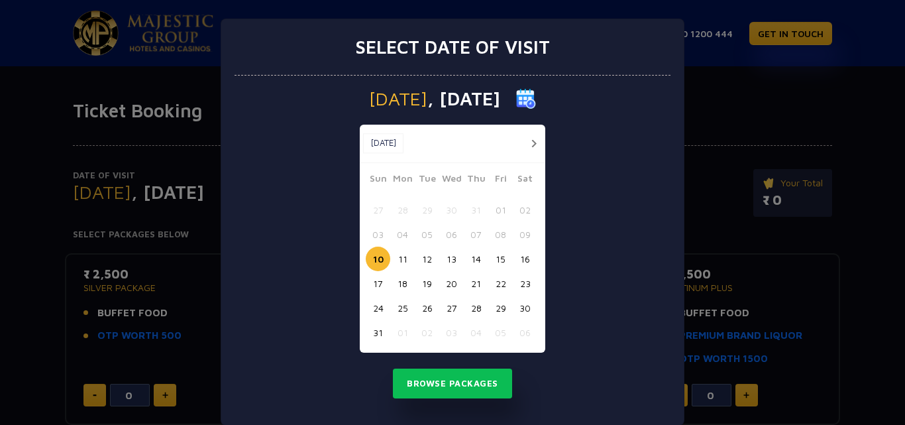
click at [491, 260] on button "15" at bounding box center [500, 259] width 25 height 25
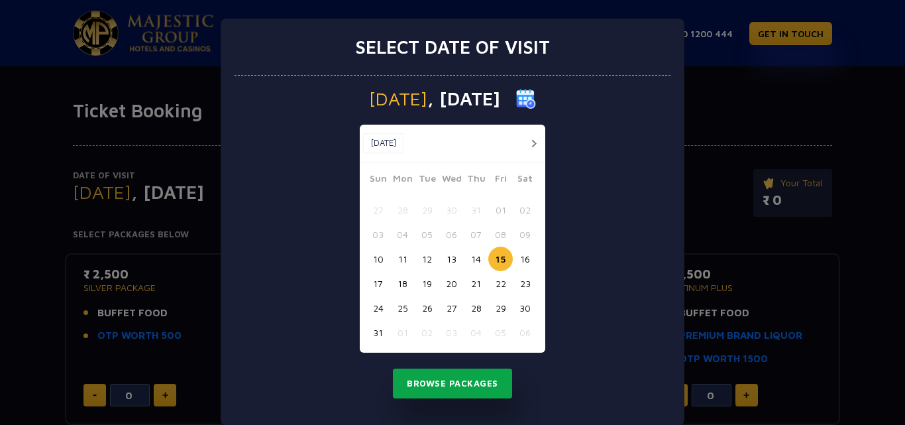
click at [468, 379] on button "Browse Packages" at bounding box center [452, 383] width 119 height 30
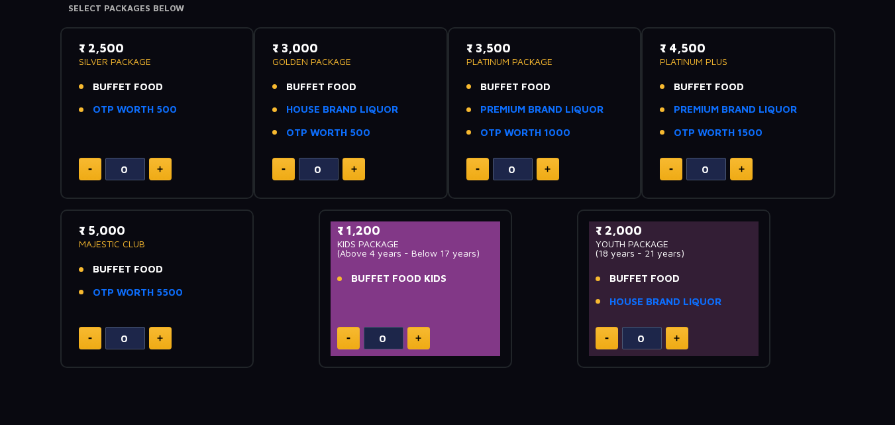
scroll to position [218, 0]
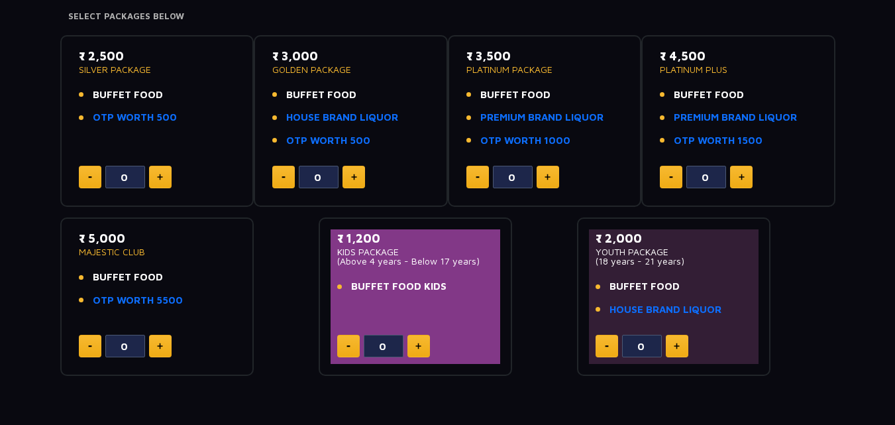
click at [749, 174] on button at bounding box center [741, 177] width 23 height 23
click at [652, 178] on div "₹ 4,500 PLATINUM PLUS BUFFET FOOD PREMIUM BRAND LIQUOR OTP WORTH 1500 3" at bounding box center [738, 121] width 194 height 172
click at [660, 180] on div "₹ 4,500 PLATINUM PLUS BUFFET FOOD PREMIUM BRAND LIQUOR OTP WORTH 1500 3" at bounding box center [738, 121] width 170 height 148
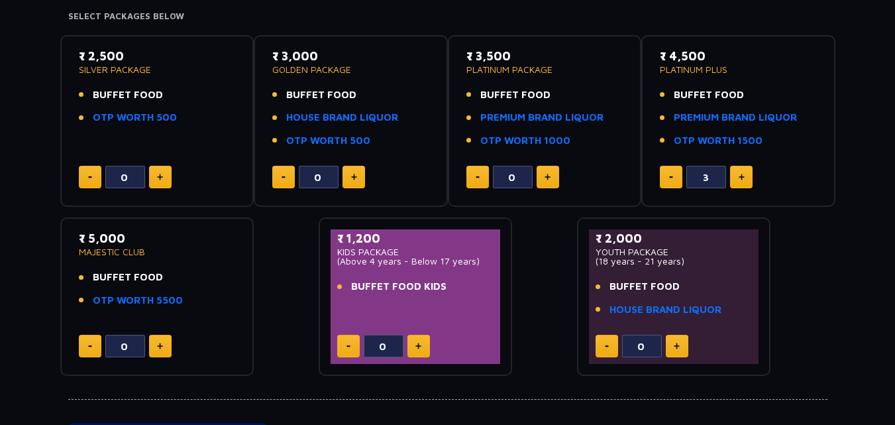
click at [660, 180] on button at bounding box center [671, 177] width 23 height 23
click at [664, 180] on button at bounding box center [671, 177] width 23 height 23
type input "0"
click at [664, 180] on button at bounding box center [671, 177] width 23 height 23
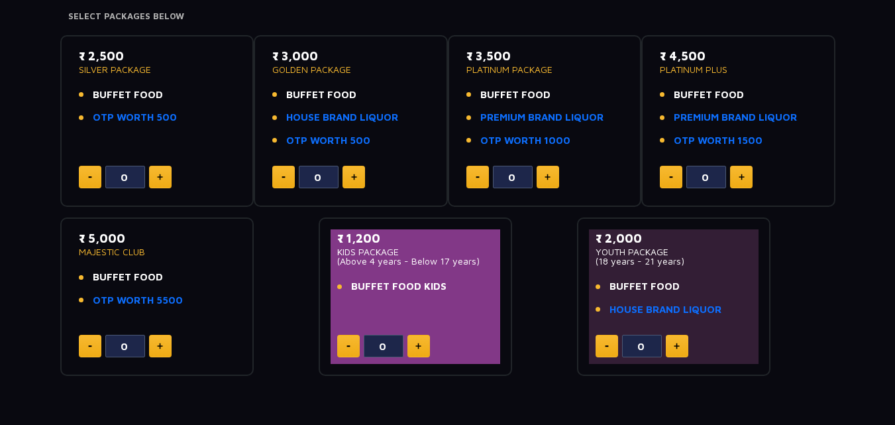
click at [164, 343] on button at bounding box center [160, 346] width 23 height 23
type input "4"
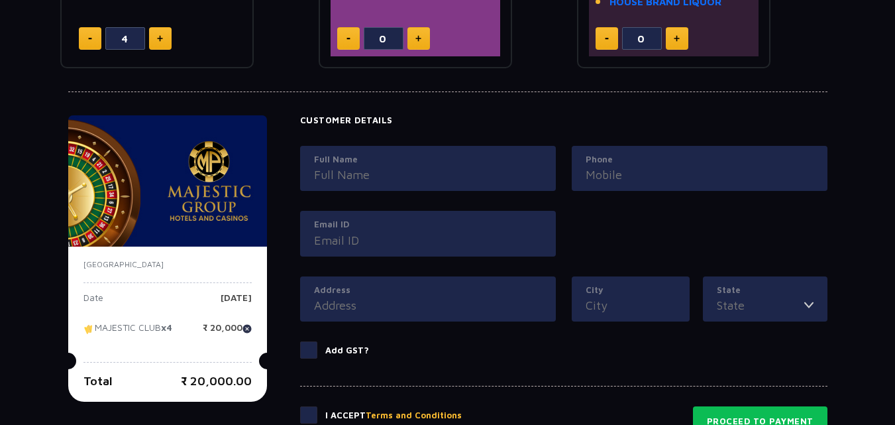
scroll to position [586, 0]
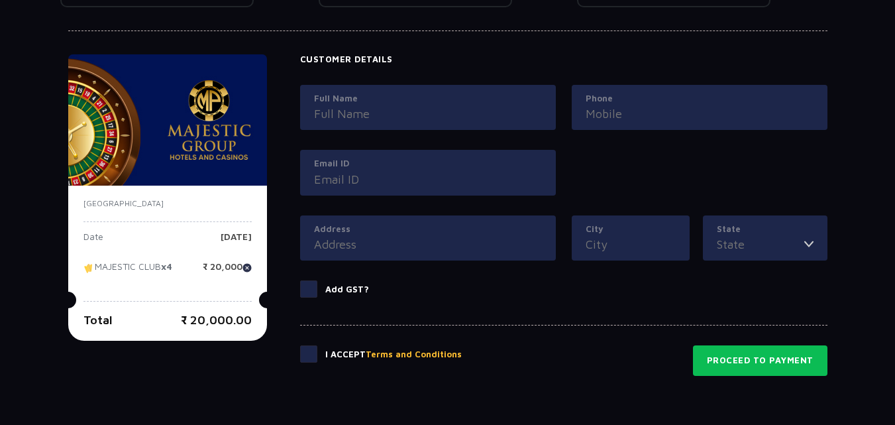
click at [310, 353] on span at bounding box center [308, 353] width 17 height 17
click at [0, 0] on input "checkbox" at bounding box center [0, 0] width 0 height 0
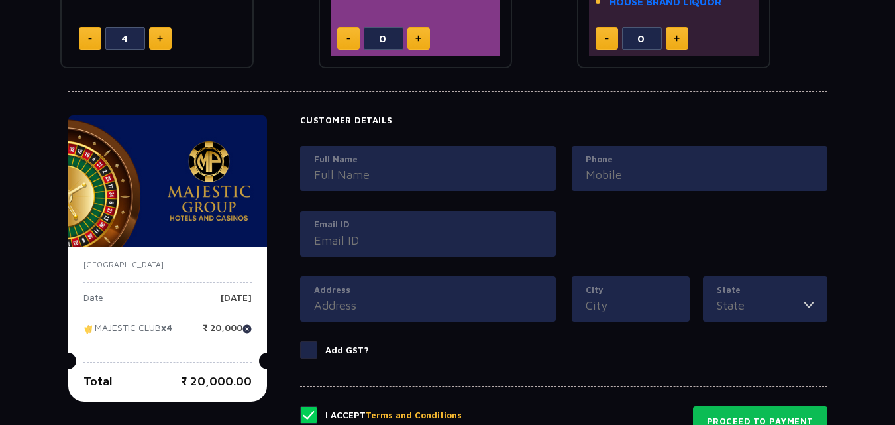
scroll to position [498, 0]
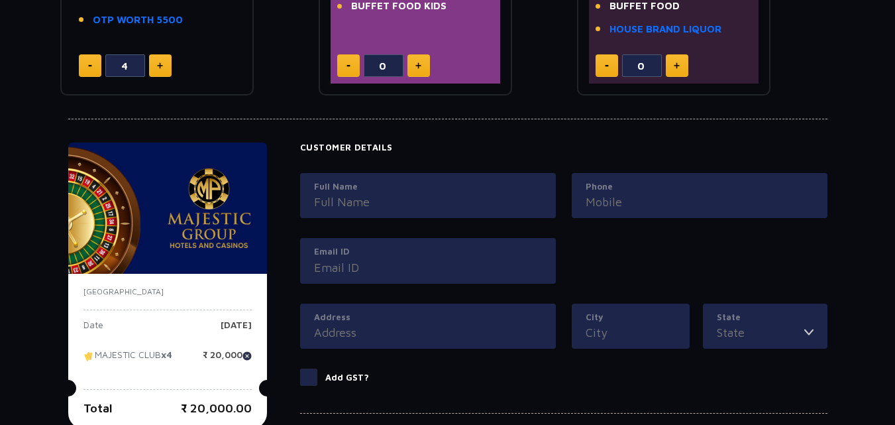
click at [388, 194] on input "Full Name" at bounding box center [428, 202] width 228 height 18
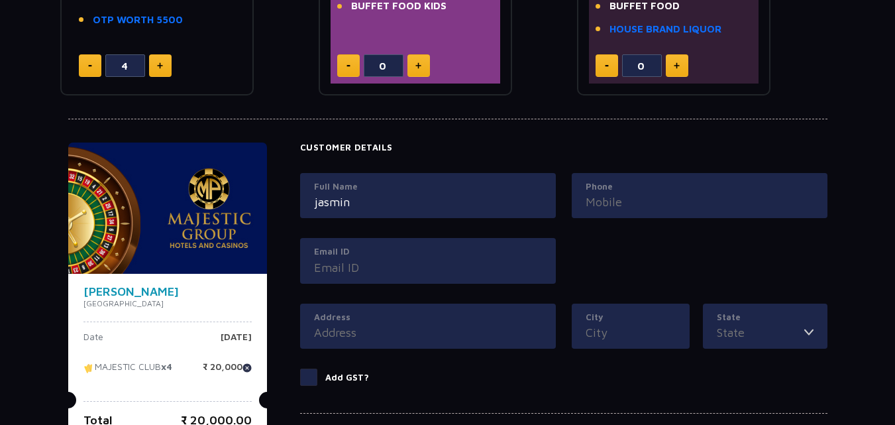
type input "jasmin"
click at [591, 214] on div "Phone" at bounding box center [700, 196] width 256 height 46
drag, startPoint x: 616, startPoint y: 203, endPoint x: 608, endPoint y: 195, distance: 11.7
click at [614, 199] on input "Phone" at bounding box center [700, 202] width 228 height 18
type input "8000007308"
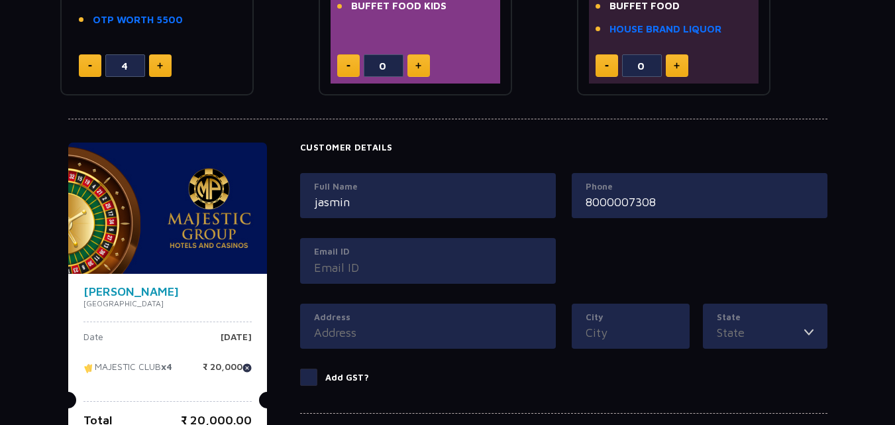
click at [525, 262] on input "Email ID" at bounding box center [428, 267] width 228 height 18
click at [623, 273] on div "Full Name [PERSON_NAME] Phone [PHONE_NUMBER] Email ID" at bounding box center [563, 238] width 543 height 131
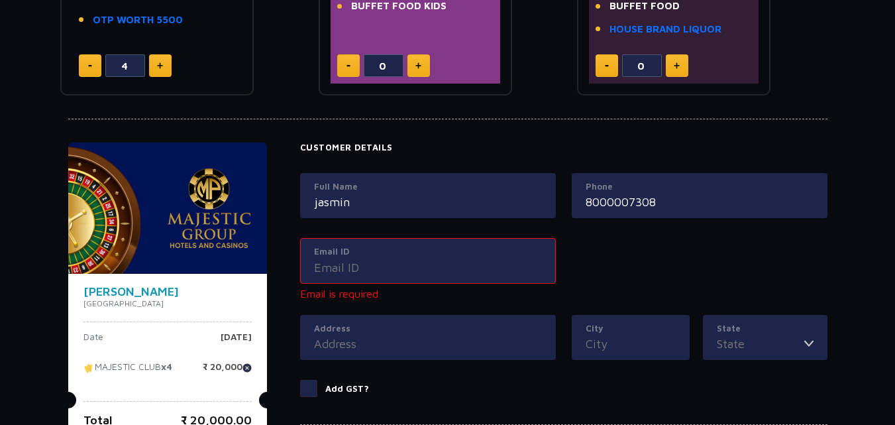
click at [512, 265] on input "Email ID" at bounding box center [428, 267] width 228 height 18
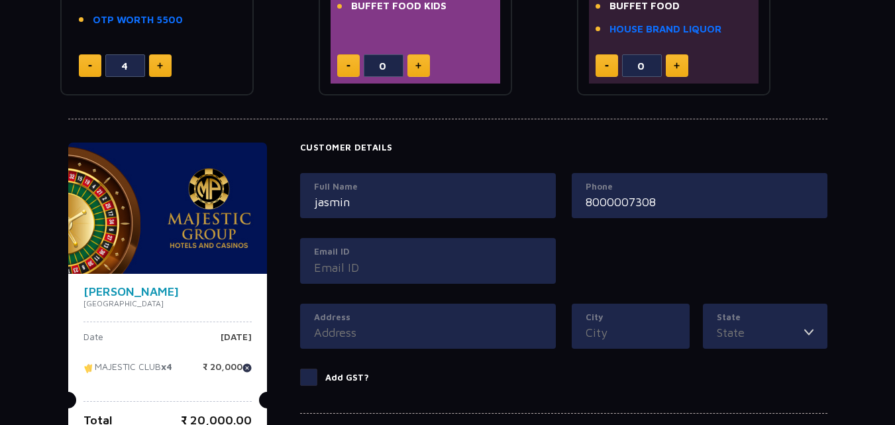
click at [660, 247] on div "Full Name [PERSON_NAME] Phone [PHONE_NUMBER] Email ID" at bounding box center [563, 238] width 543 height 131
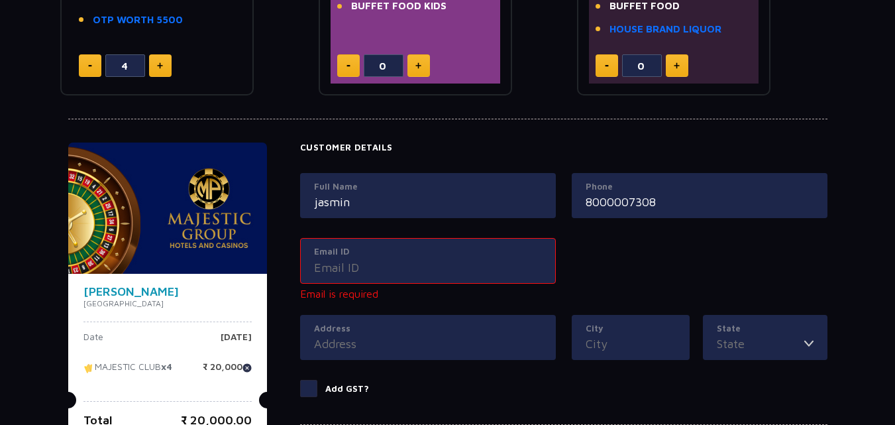
click at [471, 266] on input "Email ID" at bounding box center [428, 267] width 228 height 18
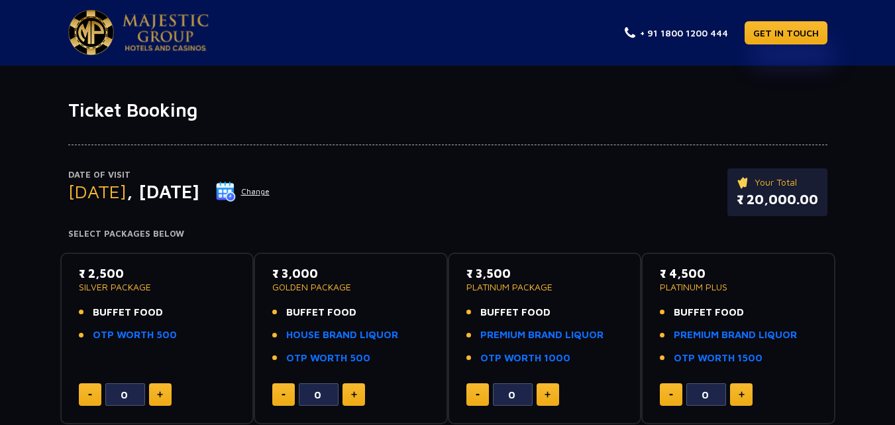
scroll to position [0, 0]
